Goal: Information Seeking & Learning: Find specific page/section

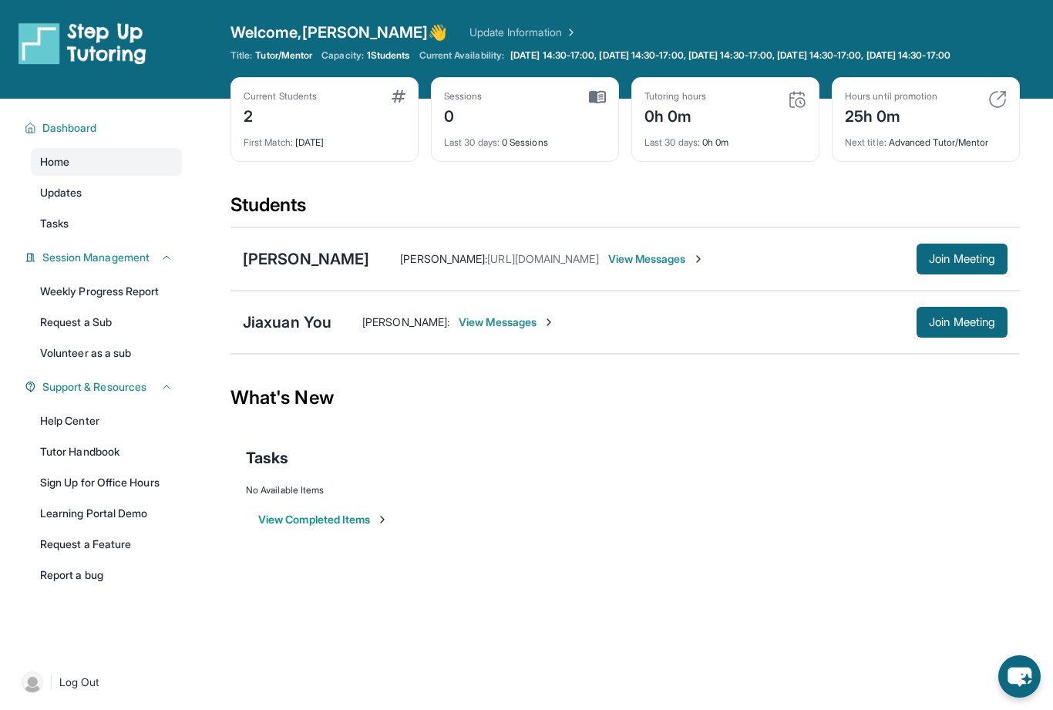
click at [703, 264] on span "View Messages" at bounding box center [656, 258] width 96 height 15
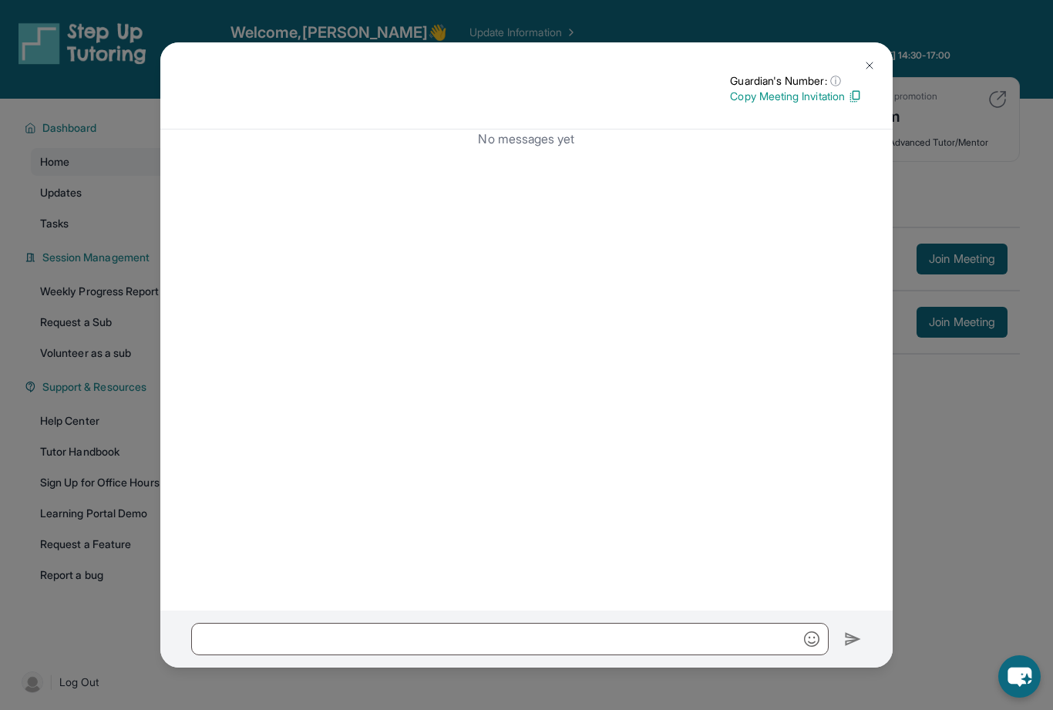
click at [871, 59] on img at bounding box center [870, 65] width 12 height 12
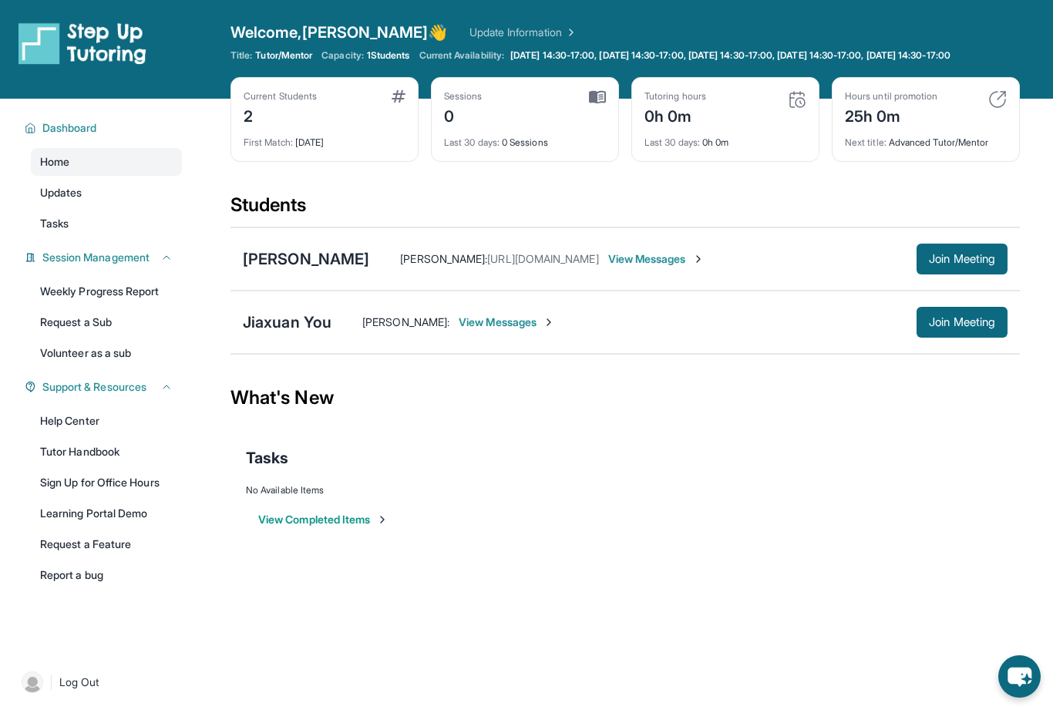
click at [557, 267] on div "Akshara Mandhapati : https://student-portal.stepuptutoring.org/student/UDNJWM" at bounding box center [499, 258] width 198 height 15
click at [443, 330] on div "Akshara Mandhapati :" at bounding box center [405, 322] width 87 height 15
click at [703, 267] on span "View Messages" at bounding box center [656, 258] width 96 height 15
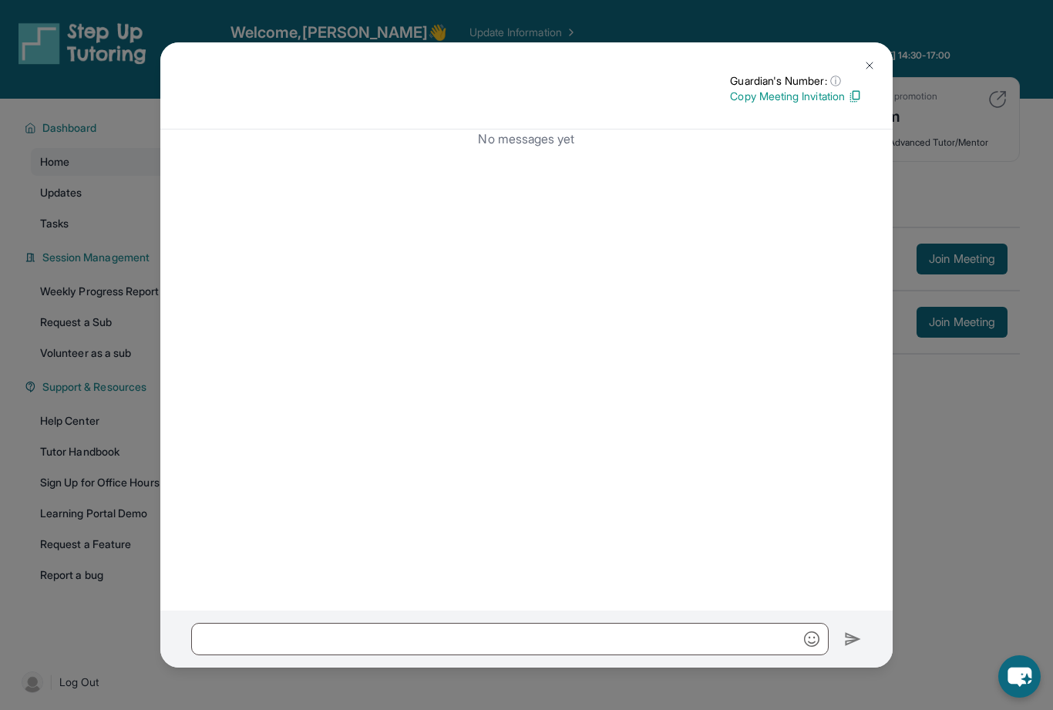
click at [839, 89] on p "Copy Meeting Invitation" at bounding box center [796, 96] width 132 height 15
click at [874, 59] on img at bounding box center [870, 65] width 12 height 12
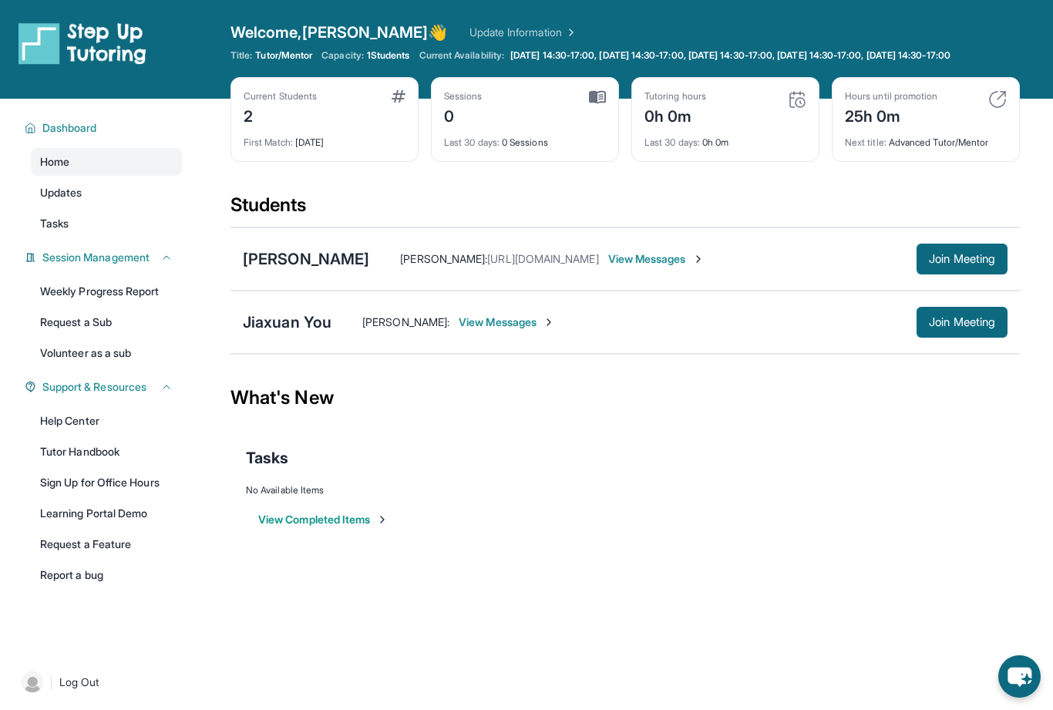
click at [856, 58] on span "Monday 14:30-17:00, Tuesday 14:30-17:00, Wednesday 14:30-17:00, Thursday 14:30-…" at bounding box center [730, 55] width 440 height 12
click at [386, 56] on span "1 Students" at bounding box center [388, 55] width 43 height 12
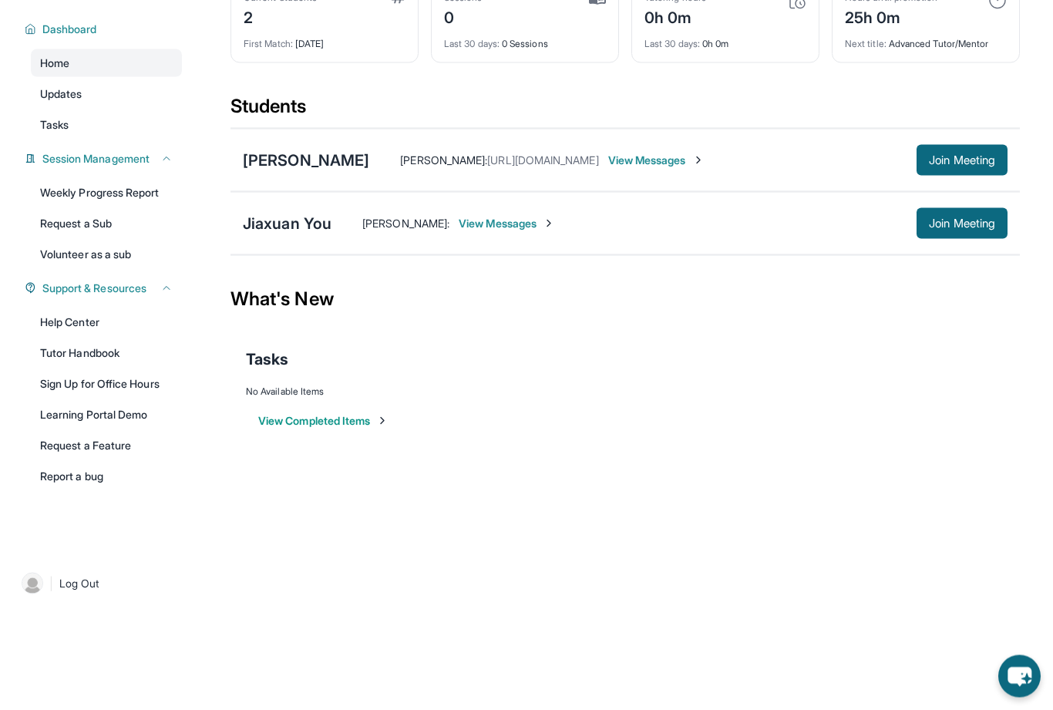
scroll to position [111, 0]
click at [316, 234] on div "Jiaxuan You" at bounding box center [287, 224] width 89 height 22
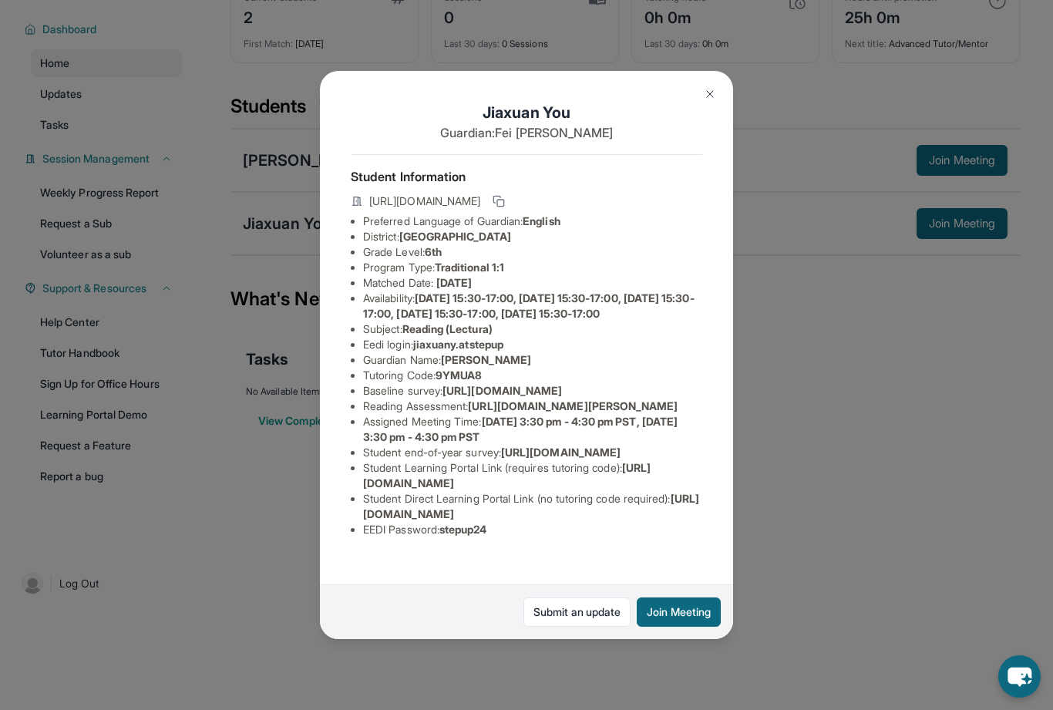
scroll to position [87, 0]
click at [806, 353] on div "Jiaxuan You Guardian: Fei Wu Student Information https://student-portal.stepupt…" at bounding box center [526, 355] width 1053 height 710
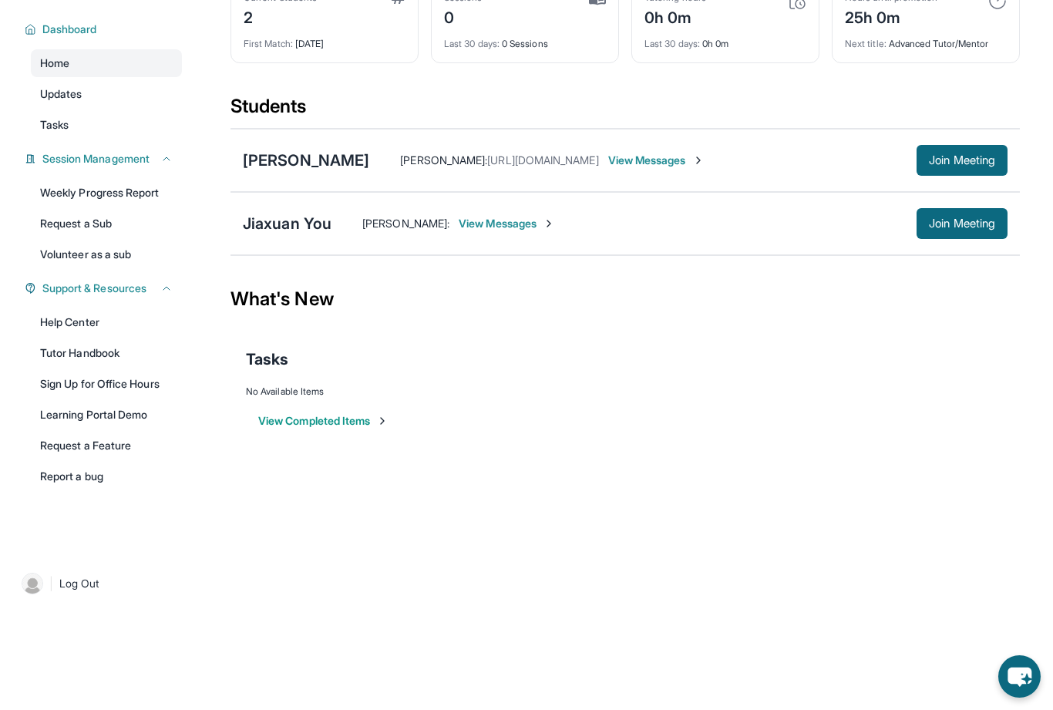
click at [86, 322] on link "Help Center" at bounding box center [106, 322] width 151 height 28
click at [99, 339] on link "Tutor Handbook" at bounding box center [106, 353] width 151 height 28
